Goal: Task Accomplishment & Management: Complete application form

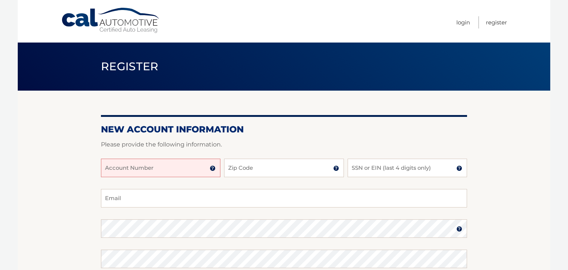
click at [160, 164] on input "Account Number" at bounding box center [160, 168] width 119 height 18
type input "44455985341"
click at [260, 169] on input "Zip Code" at bounding box center [283, 168] width 119 height 18
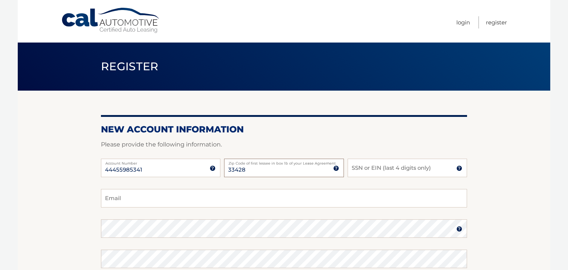
type input "33428"
click at [396, 176] on input "SSN or EIN (last 4 digits only)" at bounding box center [407, 168] width 119 height 18
type input "6196"
click at [188, 201] on input "Email" at bounding box center [284, 198] width 366 height 18
type input "rgalicza72@gmail.com"
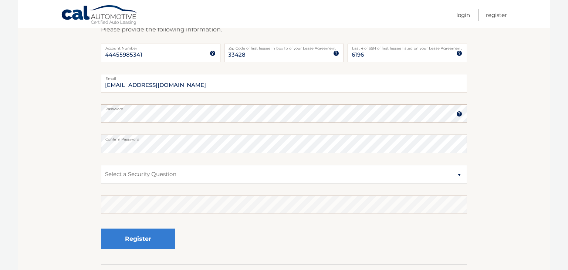
scroll to position [115, 0]
click at [179, 176] on select "Select a Security Question What was the name of your elementary school? What is…" at bounding box center [284, 174] width 366 height 18
click at [101, 165] on select "Select a Security Question What was the name of your elementary school? What is…" at bounding box center [284, 174] width 366 height 18
click at [195, 177] on select "Select a Security Question What was the name of your elementary school? What is…" at bounding box center [284, 174] width 366 height 18
select select "2"
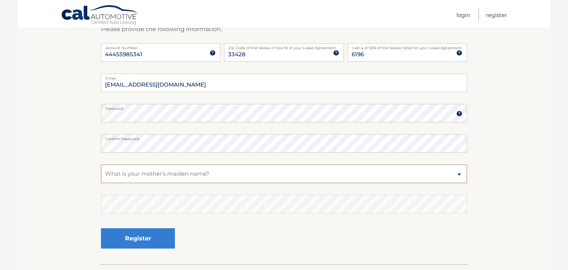
click at [101, 165] on select "Select a Security Question What was the name of your elementary school? What is…" at bounding box center [284, 174] width 366 height 18
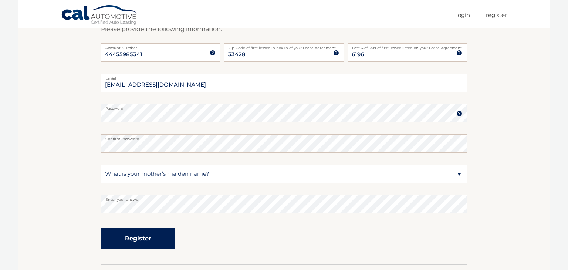
click at [141, 237] on button "Register" at bounding box center [138, 238] width 74 height 20
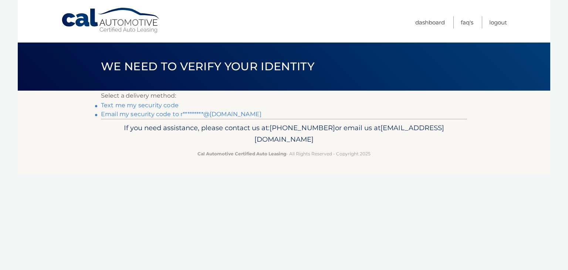
click at [222, 228] on div "Cal Automotive Menu Dashboard FAQ's Logout ×" at bounding box center [284, 135] width 533 height 270
click at [153, 104] on link "Text me my security code" at bounding box center [140, 105] width 78 height 7
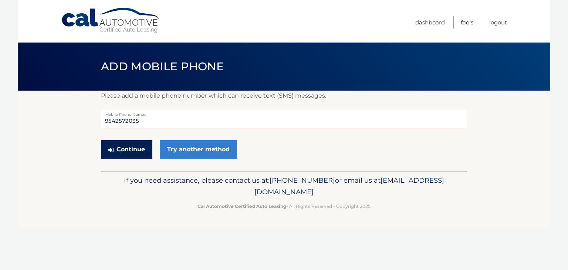
click at [131, 148] on button "Continue" at bounding box center [126, 149] width 51 height 18
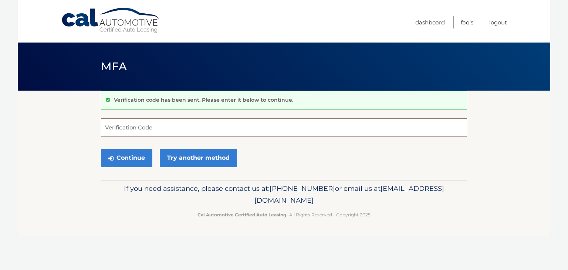
click at [140, 125] on input "Verification Code" at bounding box center [284, 127] width 366 height 18
type input "415169"
click at [126, 161] on button "Continue" at bounding box center [126, 158] width 51 height 18
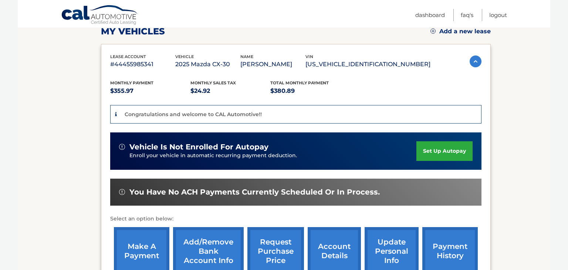
scroll to position [105, 0]
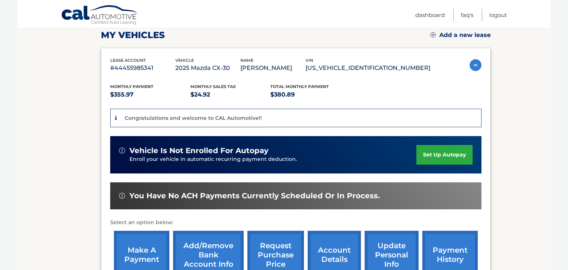
click at [443, 152] on link "set up autopay" at bounding box center [444, 155] width 56 height 20
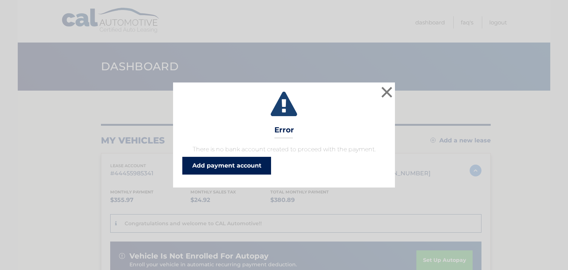
click at [234, 167] on link "Add payment account" at bounding box center [226, 166] width 89 height 18
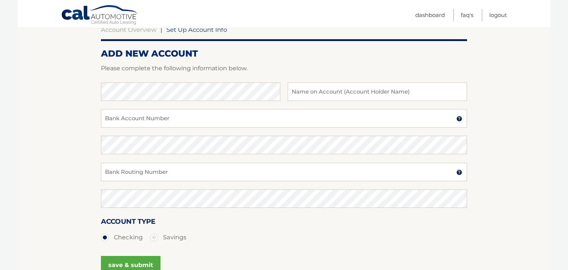
scroll to position [80, 0]
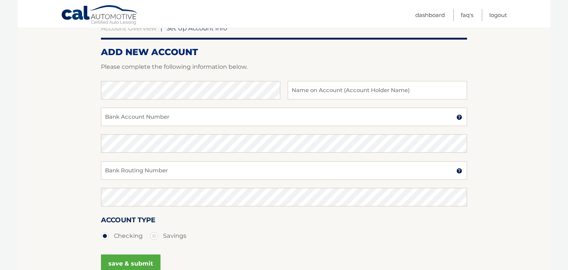
click at [460, 116] on img at bounding box center [459, 117] width 6 height 6
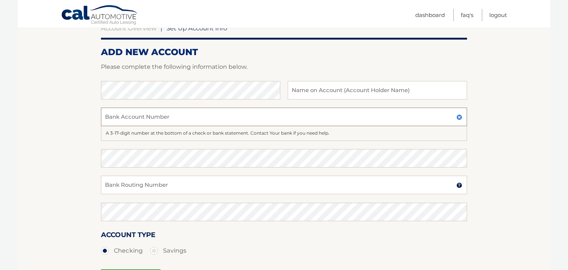
click at [277, 118] on input "Bank Account Number" at bounding box center [284, 117] width 366 height 18
click at [164, 113] on input "Bank Account Number" at bounding box center [284, 117] width 366 height 18
click at [322, 95] on input "text" at bounding box center [377, 90] width 179 height 18
type input "Robert Galicza"
click at [124, 119] on input "Bank Account Number" at bounding box center [284, 117] width 366 height 18
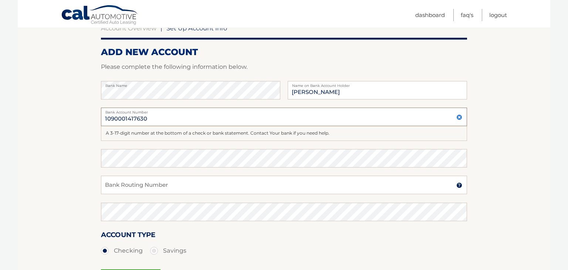
type input "1090001417630"
click at [137, 186] on input "Bank Routing Number" at bounding box center [284, 185] width 366 height 18
type input "528700390"
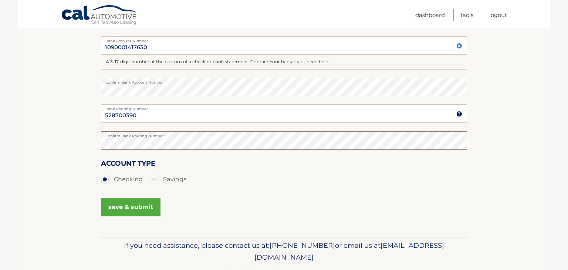
scroll to position [151, 0]
click at [132, 209] on button "save & submit" at bounding box center [131, 206] width 60 height 18
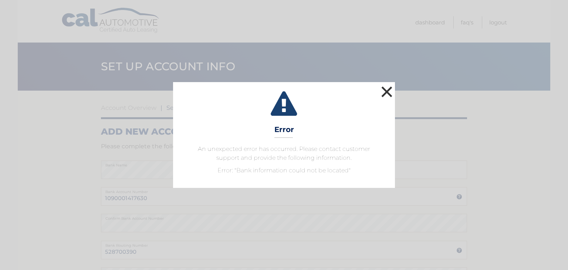
click at [384, 91] on button "×" at bounding box center [386, 91] width 15 height 15
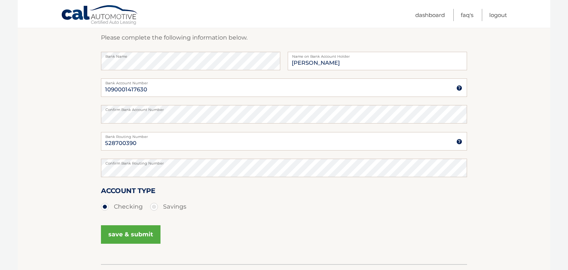
scroll to position [114, 0]
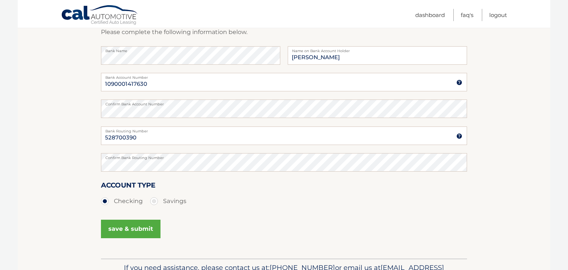
click at [460, 136] on img at bounding box center [459, 136] width 6 height 6
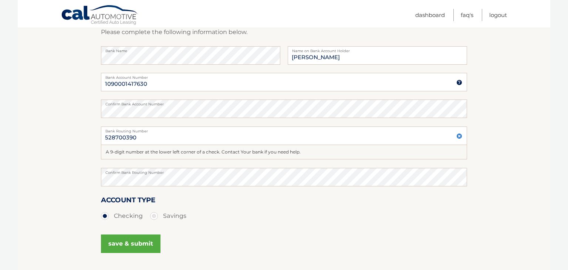
click at [136, 243] on button "save & submit" at bounding box center [131, 243] width 60 height 18
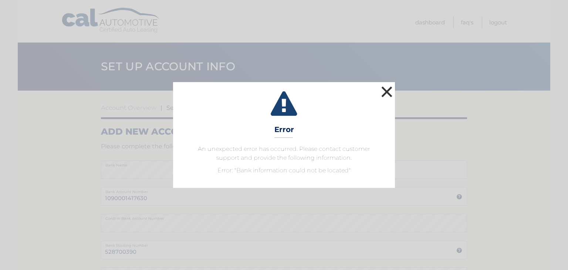
click at [386, 92] on button "×" at bounding box center [386, 91] width 15 height 15
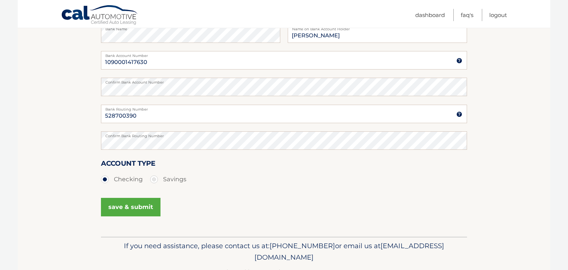
scroll to position [130, 0]
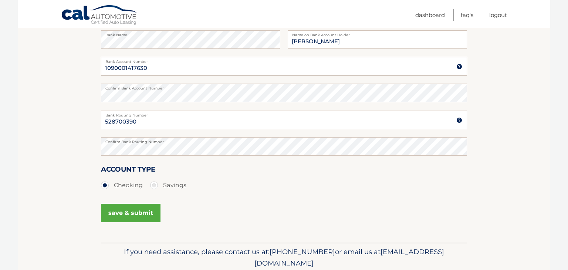
click at [115, 69] on input "1090001417630" at bounding box center [284, 66] width 366 height 18
click at [128, 70] on input "1090001417630" at bounding box center [284, 66] width 366 height 18
click at [132, 210] on button "save & submit" at bounding box center [131, 213] width 60 height 18
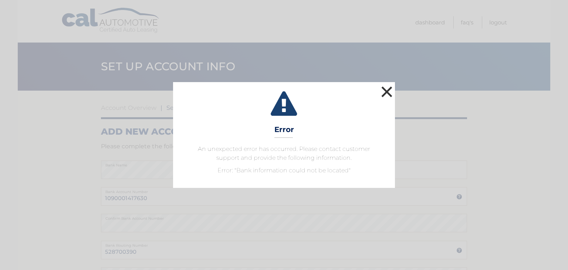
click at [385, 92] on button "×" at bounding box center [386, 91] width 15 height 15
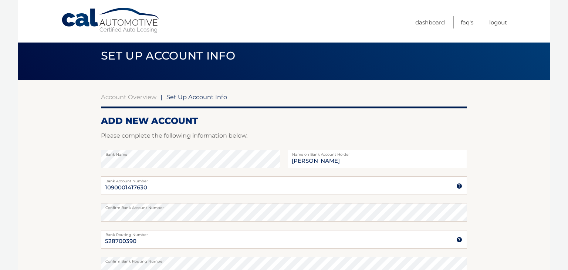
scroll to position [10, 0]
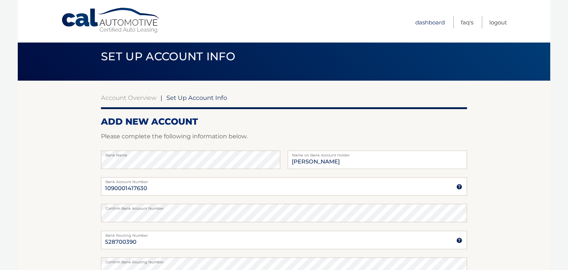
click at [428, 22] on link "Dashboard" at bounding box center [430, 22] width 30 height 12
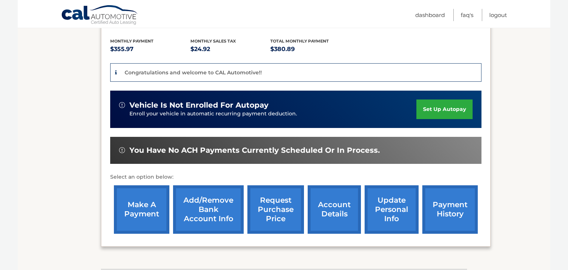
scroll to position [152, 0]
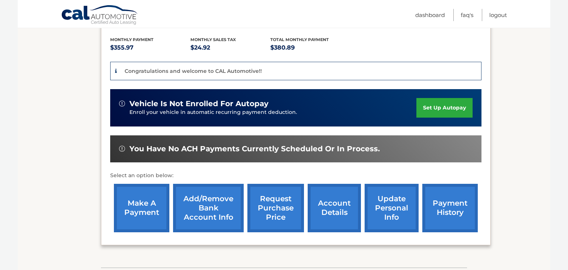
click at [146, 211] on link "make a payment" at bounding box center [141, 208] width 55 height 48
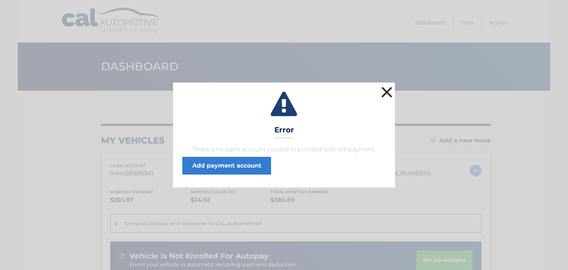
click at [389, 92] on button "×" at bounding box center [386, 92] width 15 height 15
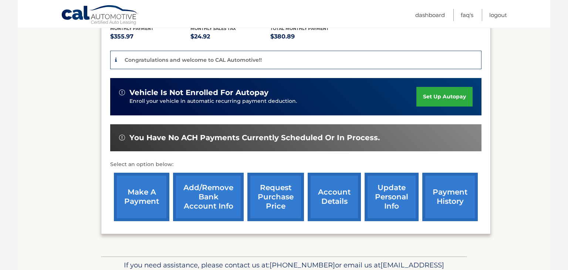
scroll to position [166, 0]
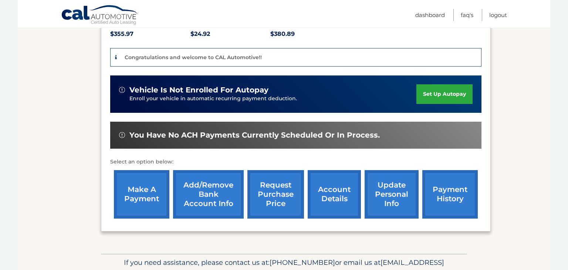
click at [207, 196] on link "Add/Remove bank account info" at bounding box center [208, 194] width 71 height 48
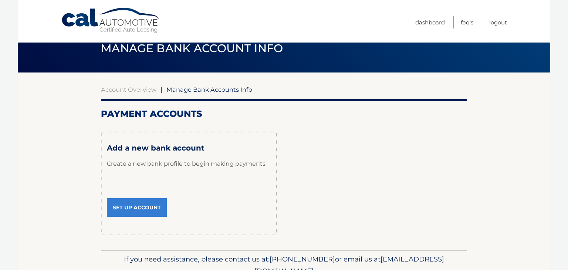
scroll to position [20, 0]
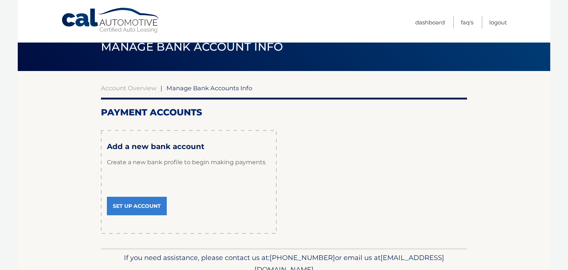
click at [137, 209] on link "Set Up Account" at bounding box center [137, 206] width 60 height 18
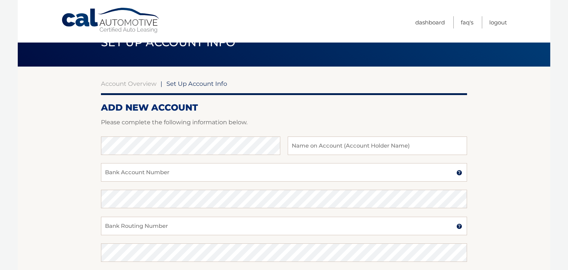
scroll to position [31, 0]
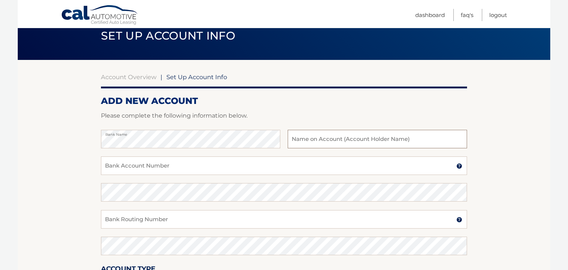
click at [365, 143] on input "text" at bounding box center [377, 139] width 179 height 18
type input "[PERSON_NAME]"
click at [206, 166] on input "Bank Account Number" at bounding box center [284, 165] width 366 height 18
type input "1090001417630"
click at [166, 217] on input "Bank Routing Number" at bounding box center [284, 219] width 366 height 18
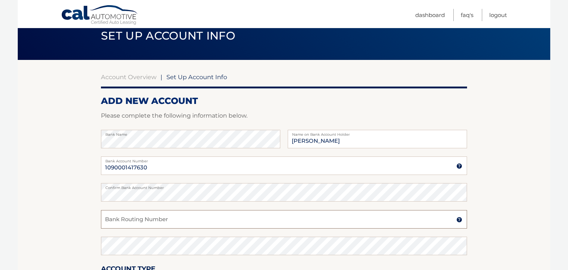
click at [186, 219] on input "Bank Routing Number" at bounding box center [284, 219] width 366 height 18
type input "528700390"
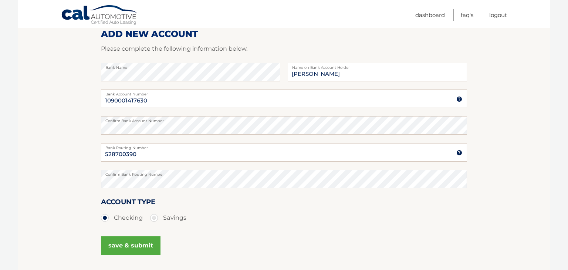
scroll to position [99, 0]
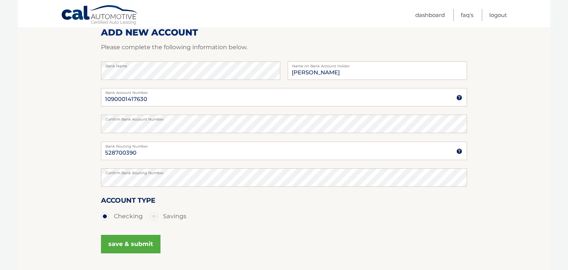
click at [132, 244] on button "save & submit" at bounding box center [131, 244] width 60 height 18
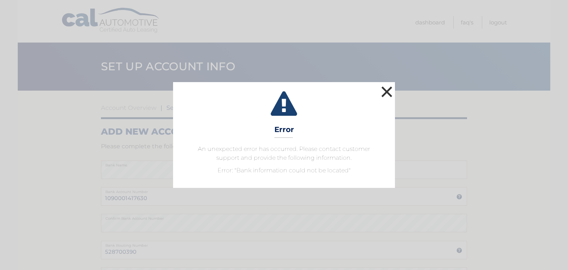
click at [386, 92] on button "×" at bounding box center [386, 91] width 15 height 15
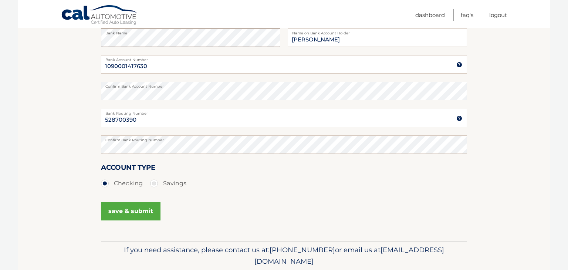
scroll to position [133, 0]
click at [139, 208] on button "save & submit" at bounding box center [131, 210] width 60 height 18
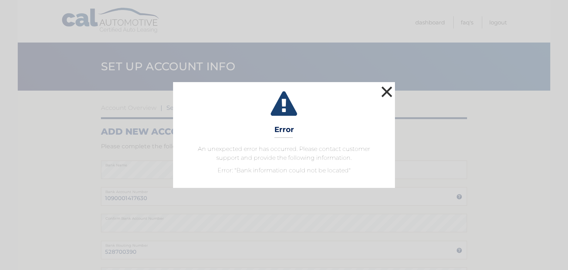
click at [383, 91] on button "×" at bounding box center [386, 91] width 15 height 15
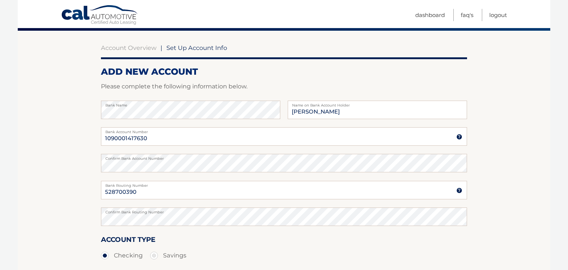
scroll to position [62, 0]
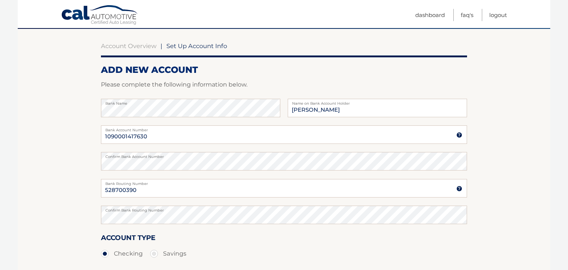
click at [460, 136] on img at bounding box center [459, 135] width 6 height 6
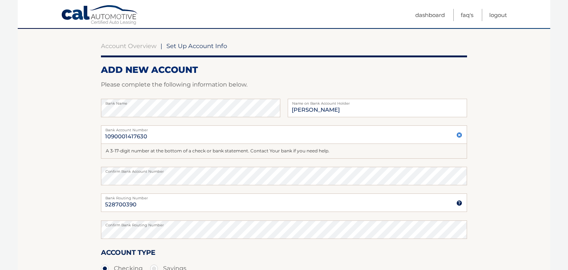
click at [461, 202] on img at bounding box center [459, 203] width 6 height 6
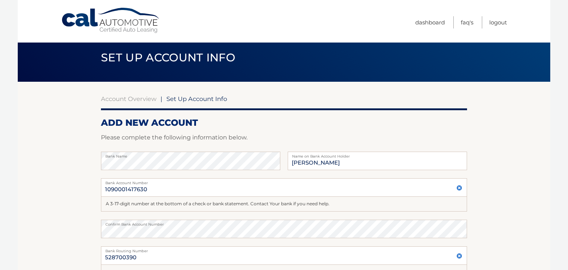
scroll to position [0, 0]
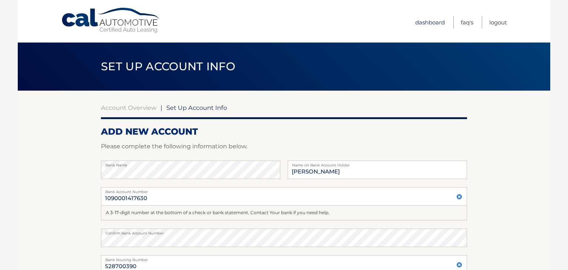
click at [437, 21] on link "Dashboard" at bounding box center [430, 22] width 30 height 12
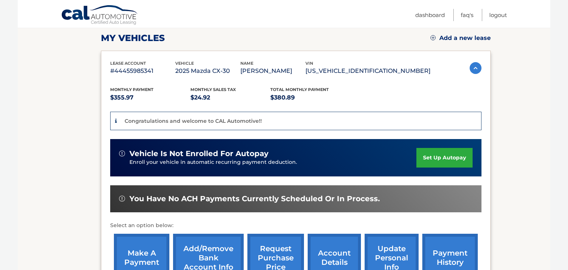
scroll to position [102, 0]
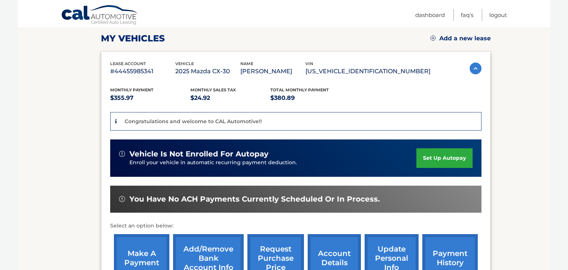
click at [439, 151] on link "set up autopay" at bounding box center [444, 158] width 56 height 20
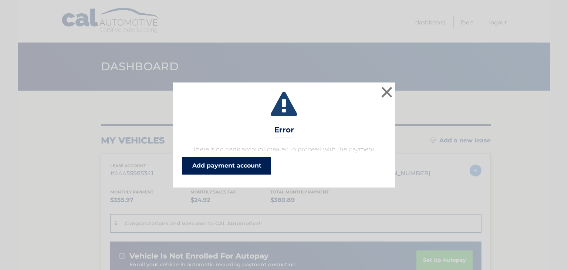
click at [237, 165] on link "Add payment account" at bounding box center [226, 166] width 89 height 18
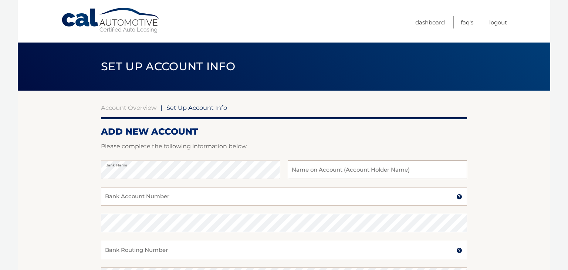
click at [359, 169] on input "text" at bounding box center [377, 170] width 179 height 18
type input "[PERSON_NAME]"
click at [202, 200] on input "Bank Account Number" at bounding box center [284, 196] width 366 height 18
type input "1090001417630"
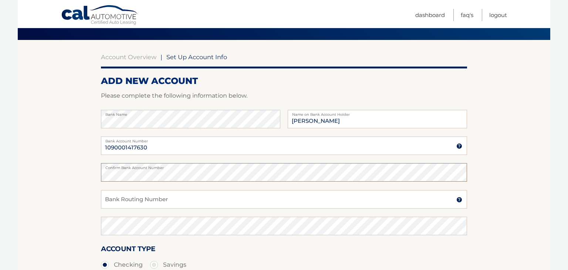
scroll to position [52, 0]
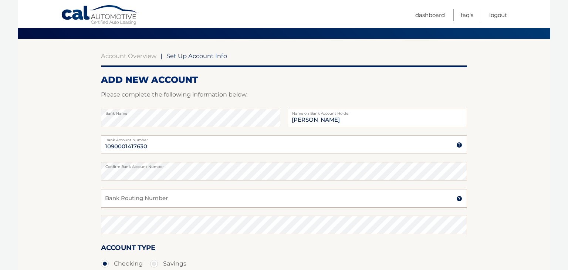
click at [124, 199] on input "Bank Routing Number" at bounding box center [284, 198] width 366 height 18
type input "528700390"
click at [216, 251] on div "Account Type Checking Savings" at bounding box center [284, 256] width 366 height 28
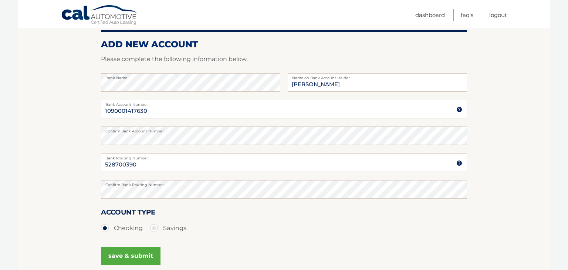
scroll to position [100, 0]
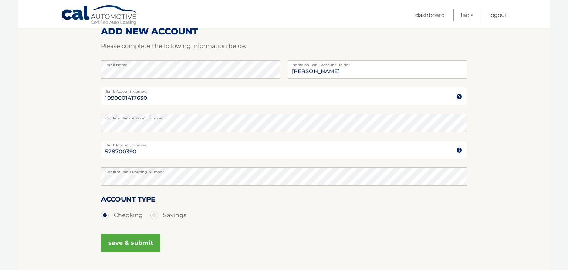
click at [124, 242] on button "save & submit" at bounding box center [131, 243] width 60 height 18
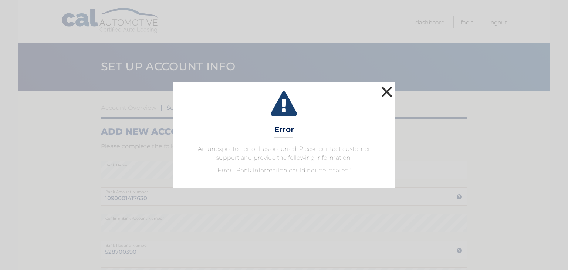
click at [388, 94] on button "×" at bounding box center [386, 91] width 15 height 15
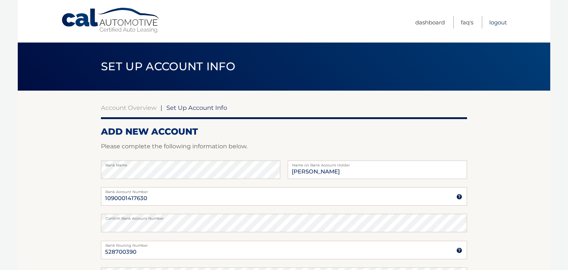
click at [498, 21] on link "Logout" at bounding box center [498, 22] width 18 height 12
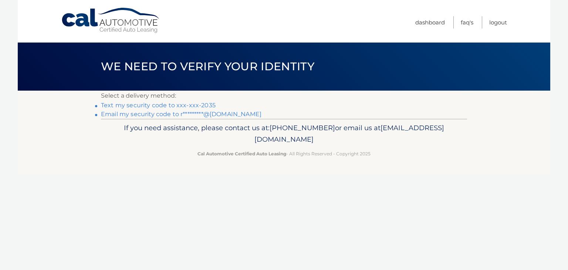
click at [141, 105] on link "Text my security code to xxx-xxx-2035" at bounding box center [158, 105] width 115 height 7
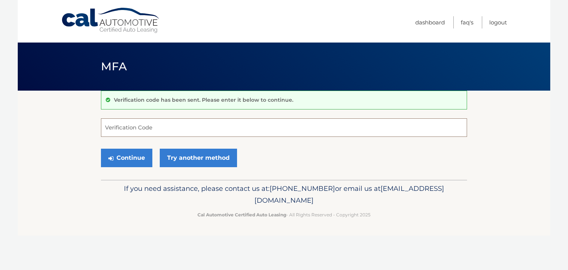
click at [151, 126] on input "Verification Code" at bounding box center [284, 127] width 366 height 18
type input "661260"
click at [126, 157] on button "Continue" at bounding box center [126, 158] width 51 height 18
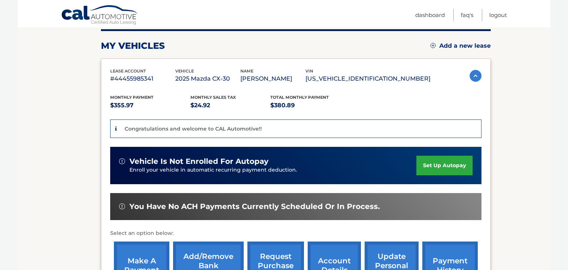
scroll to position [105, 0]
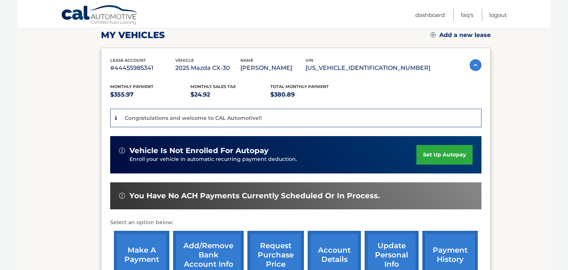
click at [439, 150] on link "set up autopay" at bounding box center [444, 155] width 56 height 20
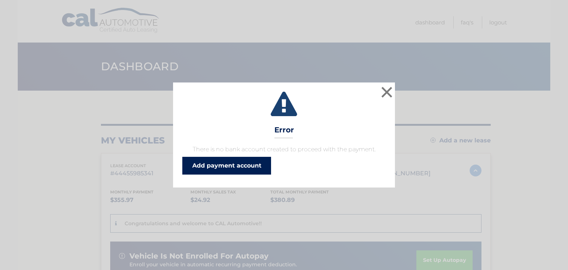
click at [226, 168] on link "Add payment account" at bounding box center [226, 166] width 89 height 18
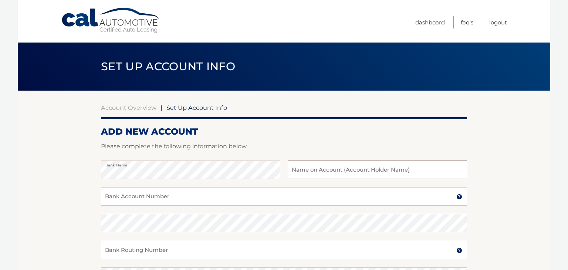
click at [333, 170] on input "text" at bounding box center [377, 170] width 179 height 18
type input "Robert Galicza"
click at [213, 195] on input "Bank Account Number" at bounding box center [284, 196] width 366 height 18
type input "1090001417630"
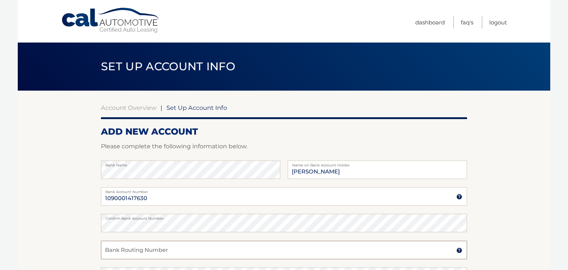
click at [151, 252] on input "Bank Routing Number" at bounding box center [284, 250] width 366 height 18
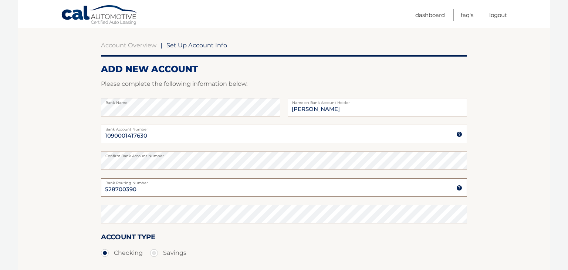
scroll to position [63, 0]
type input "528700390"
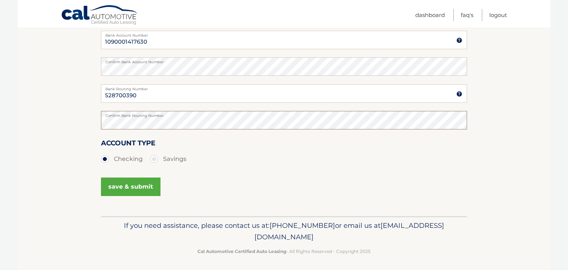
scroll to position [157, 0]
click at [128, 185] on button "save & submit" at bounding box center [131, 186] width 60 height 18
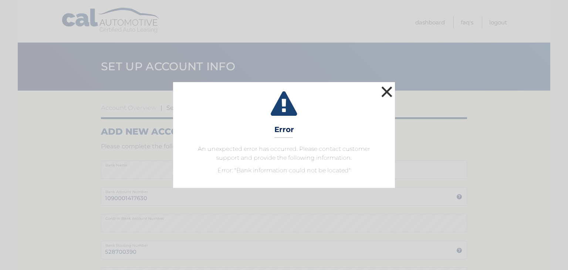
click at [388, 93] on button "×" at bounding box center [386, 91] width 15 height 15
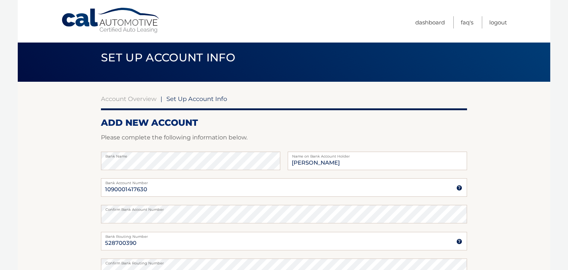
scroll to position [8, 0]
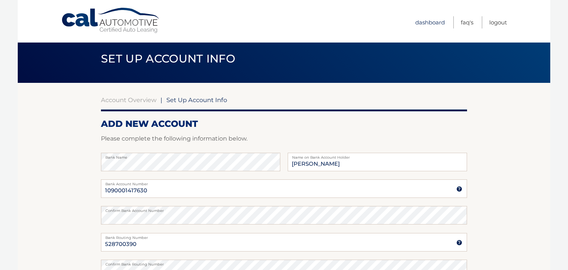
click at [433, 20] on link "Dashboard" at bounding box center [430, 22] width 30 height 12
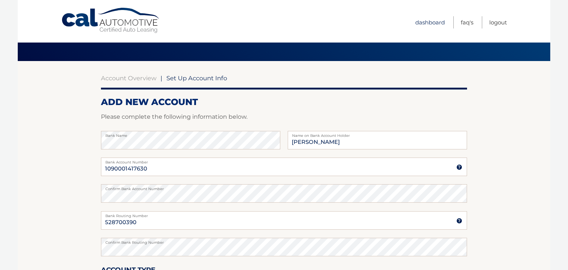
scroll to position [32, 0]
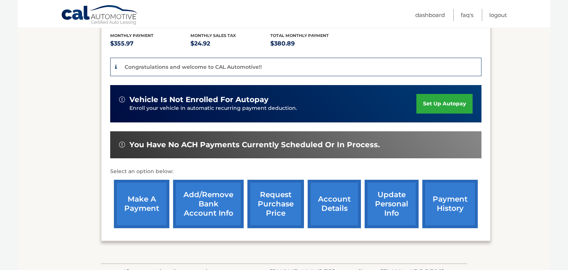
scroll to position [156, 0]
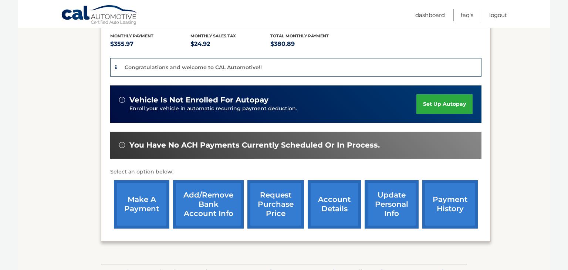
click at [155, 206] on link "make a payment" at bounding box center [141, 204] width 55 height 48
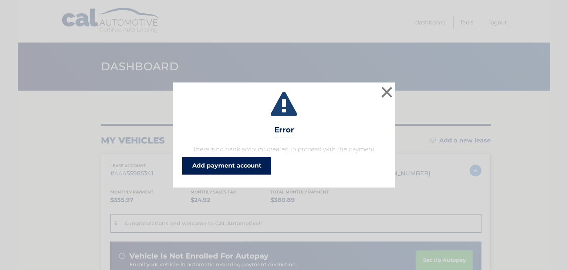
click at [217, 163] on link "Add payment account" at bounding box center [226, 166] width 89 height 18
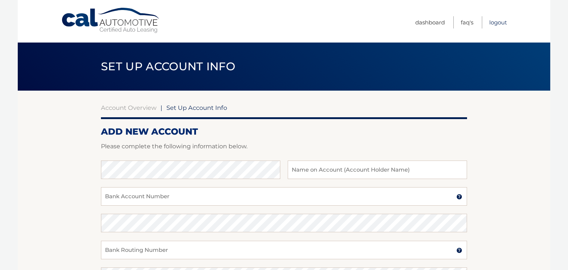
click at [501, 24] on link "Logout" at bounding box center [498, 22] width 18 height 12
